Goal: Task Accomplishment & Management: Complete application form

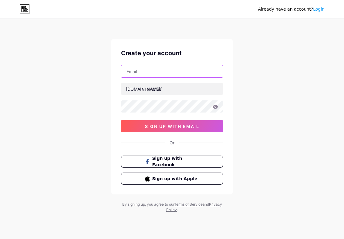
click at [166, 70] on input "text" at bounding box center [171, 71] width 101 height 12
click at [135, 71] on input "text" at bounding box center [171, 71] width 101 height 12
paste input "[EMAIL_ADDRESS][DOMAIN_NAME]"
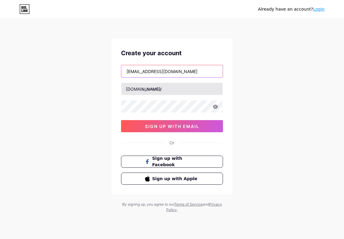
type input "[EMAIL_ADDRESS][DOMAIN_NAME]"
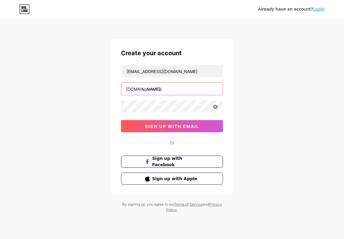
click at [149, 89] on input "text" at bounding box center [171, 89] width 101 height 12
click at [151, 89] on input "holtslots88" at bounding box center [171, 89] width 101 height 12
click at [173, 91] on input "holysots88" at bounding box center [171, 89] width 101 height 12
type input "holysots88gacorpool"
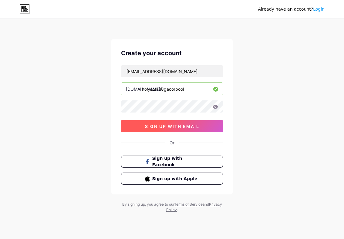
click at [161, 128] on span "sign up with email" at bounding box center [172, 126] width 54 height 5
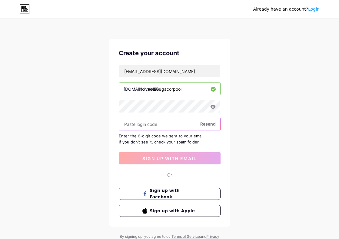
click at [163, 128] on input "text" at bounding box center [169, 124] width 101 height 12
paste input "@Aa168168"
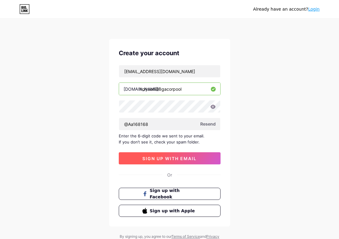
click at [167, 158] on span "sign up with email" at bounding box center [169, 158] width 54 height 5
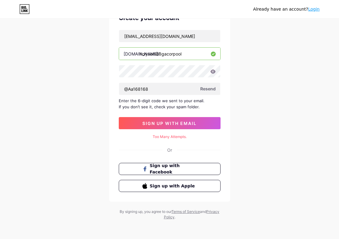
scroll to position [35, 0]
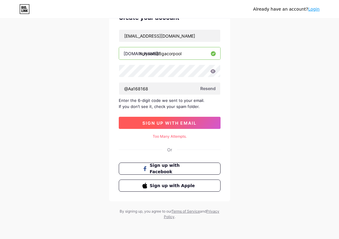
click at [156, 124] on span "sign up with email" at bounding box center [169, 122] width 54 height 5
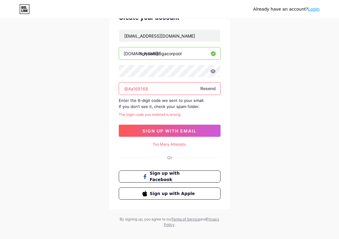
click at [147, 88] on input "@Aa168168" at bounding box center [169, 88] width 101 height 12
type input "@"
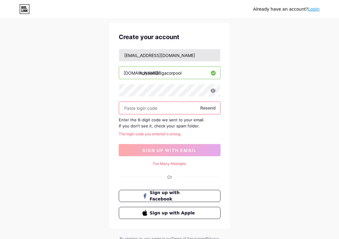
scroll to position [5, 0]
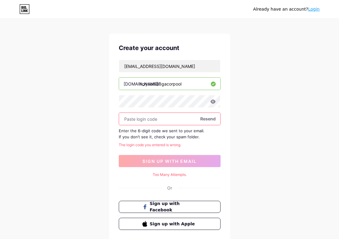
click at [145, 117] on input "text" at bounding box center [169, 119] width 101 height 12
paste input "834592"
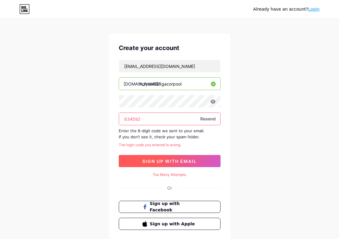
type input "834592"
click at [163, 161] on span "sign up with email" at bounding box center [169, 160] width 54 height 5
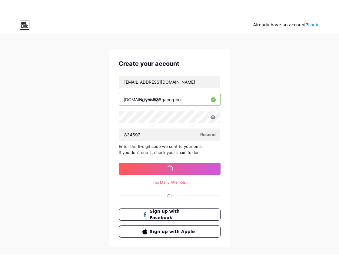
scroll to position [0, 0]
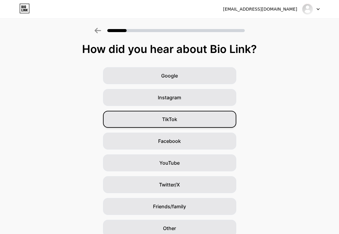
click at [131, 117] on div "TikTok" at bounding box center [169, 119] width 133 height 17
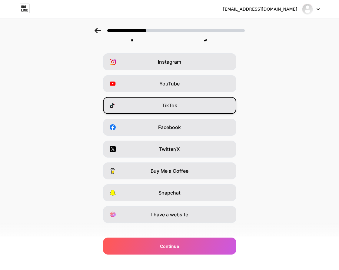
scroll to position [22, 0]
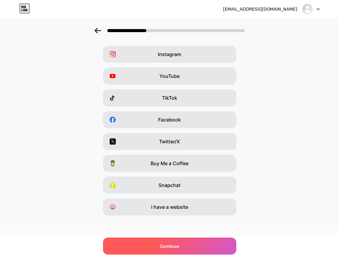
click at [179, 238] on span "Continue" at bounding box center [169, 246] width 19 height 6
click at [174, 238] on span "Continue" at bounding box center [169, 246] width 19 height 6
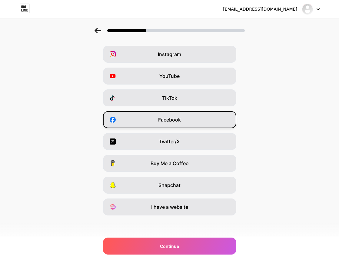
scroll to position [0, 0]
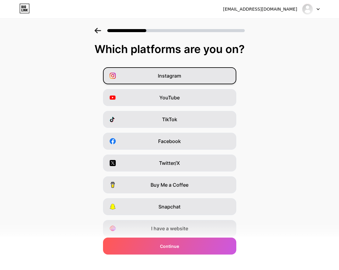
click at [167, 73] on span "Instagram" at bounding box center [169, 75] width 23 height 7
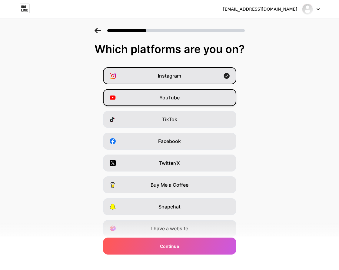
click at [170, 97] on span "YouTube" at bounding box center [169, 97] width 20 height 7
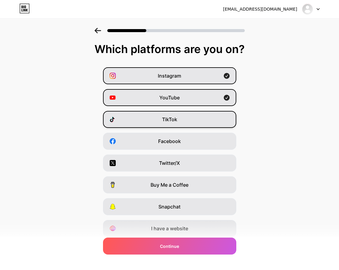
click at [170, 116] on span "TikTok" at bounding box center [169, 119] width 15 height 7
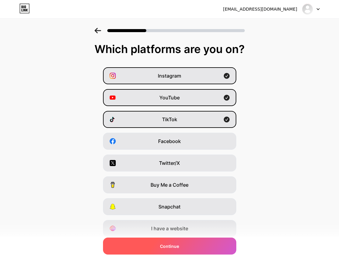
click at [175, 238] on div "Continue" at bounding box center [169, 246] width 133 height 17
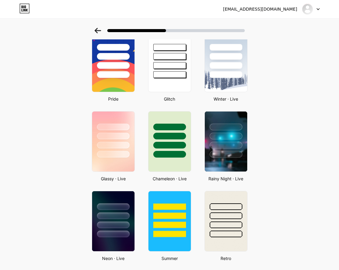
scroll to position [151, 0]
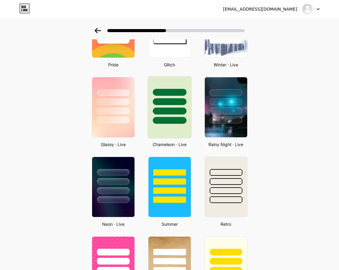
click at [184, 124] on div at bounding box center [169, 107] width 44 height 62
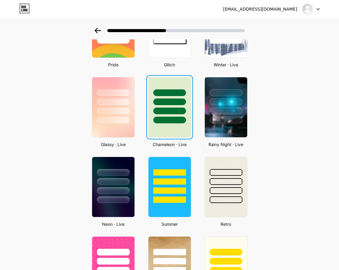
scroll to position [0, 0]
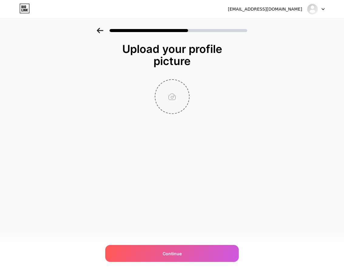
click at [171, 98] on input "file" at bounding box center [172, 97] width 34 height 34
click at [179, 95] on input "file" at bounding box center [172, 97] width 34 height 34
type input "C:\fakepath\photo_2025-09-10_02-40-17.jpg"
click at [168, 98] on img at bounding box center [172, 96] width 35 height 35
click at [186, 82] on circle at bounding box center [185, 84] width 7 height 7
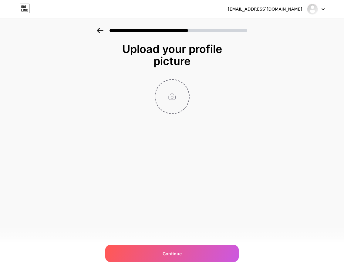
click at [176, 97] on input "file" at bounding box center [172, 97] width 34 height 34
type input "C:\fakepath\photo_2025-09-10_01-08-22 (2).jpg"
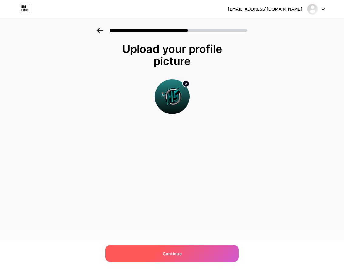
click at [157, 238] on div "Continue" at bounding box center [171, 253] width 133 height 17
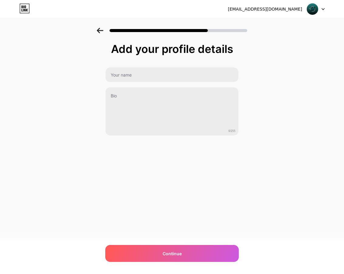
click at [254, 181] on div "[EMAIL_ADDRESS][DOMAIN_NAME] Logout Link Copied Add your profile details 0/255 …" at bounding box center [172, 137] width 344 height 274
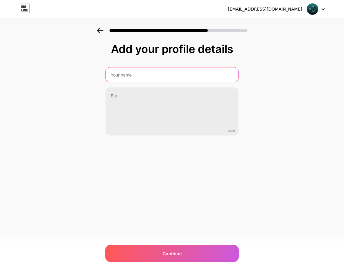
click at [145, 77] on input "text" at bounding box center [171, 75] width 133 height 15
click at [116, 81] on input "text" at bounding box center [172, 75] width 134 height 15
type input "G"
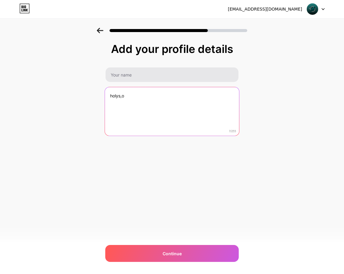
type textarea "holys,o"
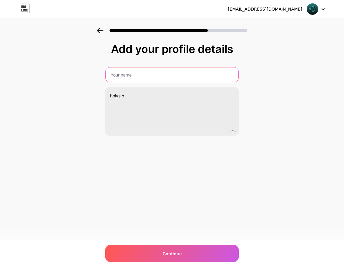
click at [115, 76] on input "text" at bounding box center [171, 75] width 133 height 15
click at [139, 76] on input "HOLYSLOTS88GACORR" at bounding box center [172, 75] width 134 height 15
click at [161, 77] on input "HOLYSLOTS88GACORR" at bounding box center [172, 75] width 134 height 15
click at [141, 77] on input "HOLYSLOTS88GACOR" at bounding box center [172, 75] width 134 height 15
type input "HOLYSLOTS88_GACOR"
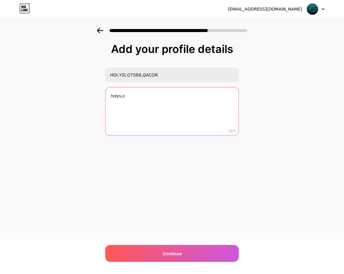
drag, startPoint x: 149, startPoint y: 71, endPoint x: 130, endPoint y: 99, distance: 33.5
click at [130, 99] on textarea "holys,o" at bounding box center [171, 112] width 133 height 49
type textarea "h"
click at [136, 106] on textarea at bounding box center [172, 111] width 134 height 49
paste textarea "Rumahnya slot gacor, jackpot tiap hari! 🎯 Main gampang, [PERSON_NAME]! 🚀"
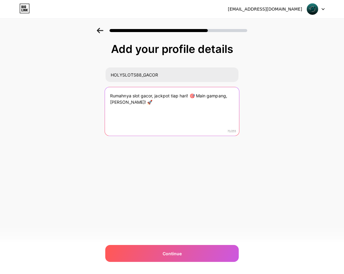
click at [195, 97] on textarea "Rumahnya slot gacor, jackpot tiap hari! 🎯 Main gampang, [PERSON_NAME]! 🚀" at bounding box center [172, 111] width 134 height 49
drag, startPoint x: 208, startPoint y: 88, endPoint x: 132, endPoint y: 103, distance: 76.8
click at [132, 103] on textarea "Rumahnya slot gacor, jackpot tiap hari! Main gampang, [PERSON_NAME]! 🚀" at bounding box center [172, 111] width 134 height 49
click at [126, 106] on textarea "Rumahnya slot gacor, jackpot tiap hari! Main gampang, [PERSON_NAME]!" at bounding box center [172, 111] width 134 height 49
click at [217, 97] on textarea "Rumahnya slot gacor, jackpot tiap hari! Main gampang, [PERSON_NAME]!" at bounding box center [172, 111] width 134 height 49
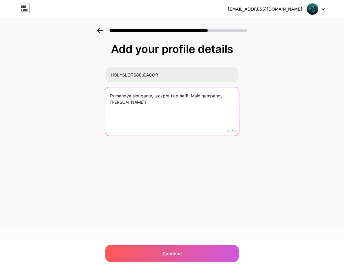
click at [221, 97] on textarea "Rumahnya slot gacor, jackpot tiap hari! Main gampang, [PERSON_NAME]!" at bounding box center [172, 111] width 134 height 49
click at [142, 102] on textarea "Rumahnya slot gacor, jackpot tiap hari! Main gampang , [PERSON_NAME]!" at bounding box center [172, 111] width 134 height 49
paste textarea "✨⚡️"
click at [179, 116] on textarea "Rumahnya slot gacor, jackpot tiap hari! Main gampang , [PERSON_NAME]! ✨⚡️" at bounding box center [172, 111] width 134 height 49
click at [189, 96] on textarea "Rumahnya slot gacor, jackpot tiap hari! Main gampang , [PERSON_NAME]! ✨⚡️" at bounding box center [172, 111] width 134 height 49
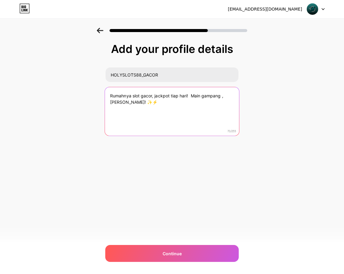
paste textarea "✨⚡️"
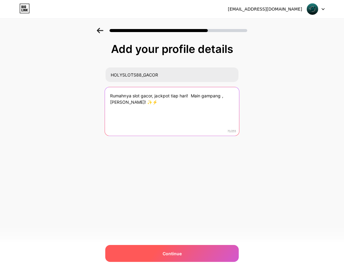
type textarea "Rumahnya slot gacor, jackpot tiap hari! Main gampang , [PERSON_NAME]! ✨⚡️"
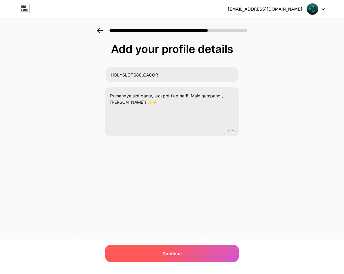
click at [178, 238] on span "Continue" at bounding box center [171, 254] width 19 height 6
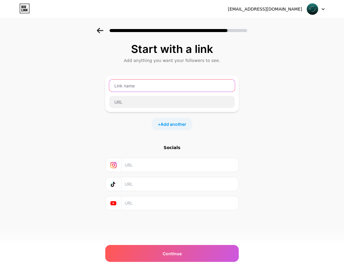
click at [126, 89] on input "text" at bounding box center [171, 86] width 125 height 12
click at [186, 88] on input "text" at bounding box center [171, 86] width 125 height 12
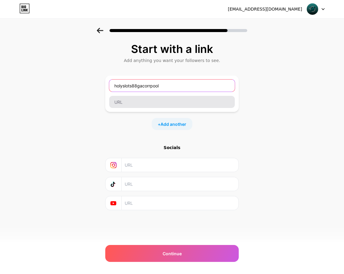
type input "holyslots88gacorrpool"
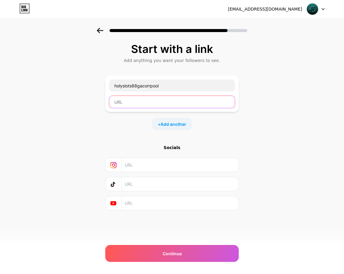
click at [122, 105] on input "text" at bounding box center [171, 102] width 125 height 12
click at [155, 104] on input "text" at bounding box center [171, 102] width 125 height 12
paste input "[URL][PERSON_NAME][DOMAIN_NAME]"
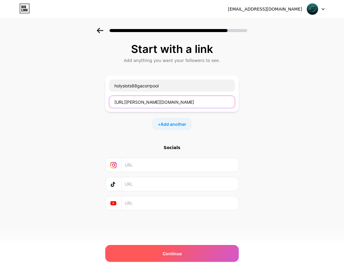
type input "[URL][PERSON_NAME][DOMAIN_NAME]"
click at [182, 238] on div "Continue" at bounding box center [171, 253] width 133 height 17
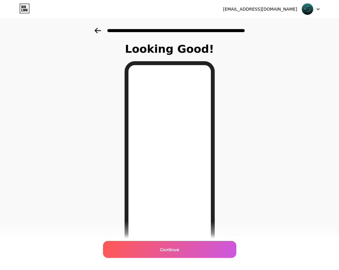
click at [58, 71] on div "Looking Good! Continue" at bounding box center [169, 154] width 339 height 252
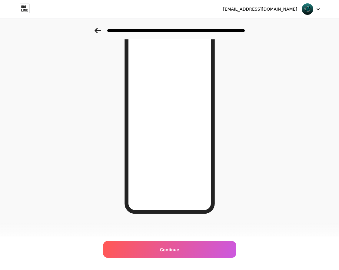
scroll to position [35, 0]
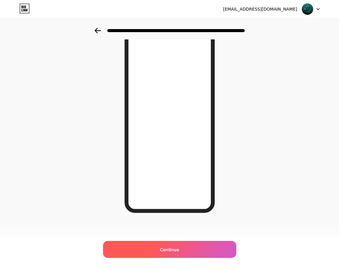
click at [186, 238] on div "Continue" at bounding box center [169, 249] width 133 height 17
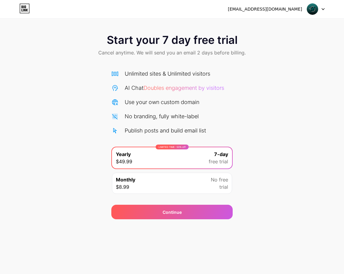
click at [301, 169] on div "Start your 7 day free trial Cancel anytime. We will send you an email 2 days be…" at bounding box center [172, 124] width 344 height 192
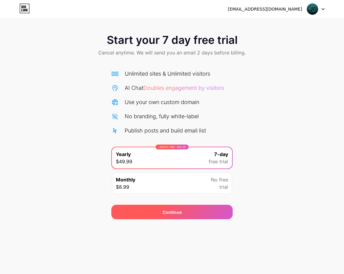
click at [191, 215] on div "Continue" at bounding box center [171, 212] width 121 height 15
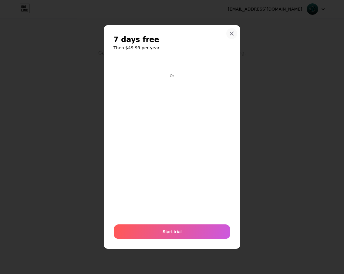
click at [233, 34] on icon at bounding box center [231, 33] width 5 height 5
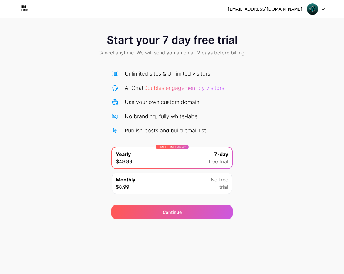
click at [320, 9] on div at bounding box center [316, 9] width 18 height 11
click at [308, 6] on img at bounding box center [312, 9] width 12 height 12
click at [25, 6] on icon at bounding box center [25, 6] width 2 height 3
